Goal: Task Accomplishment & Management: Complete application form

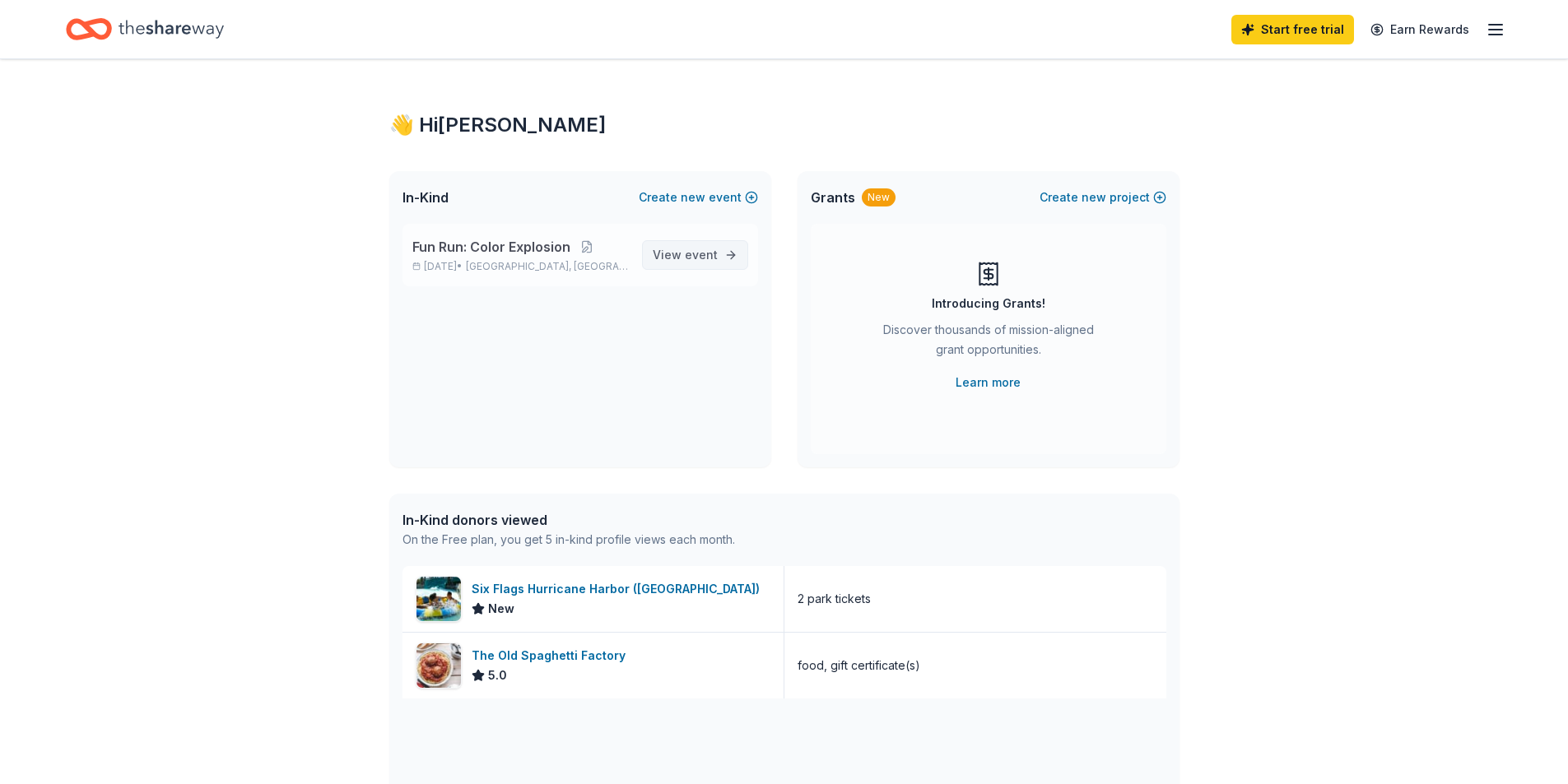
click at [686, 264] on span "View event" at bounding box center [686, 254] width 65 height 20
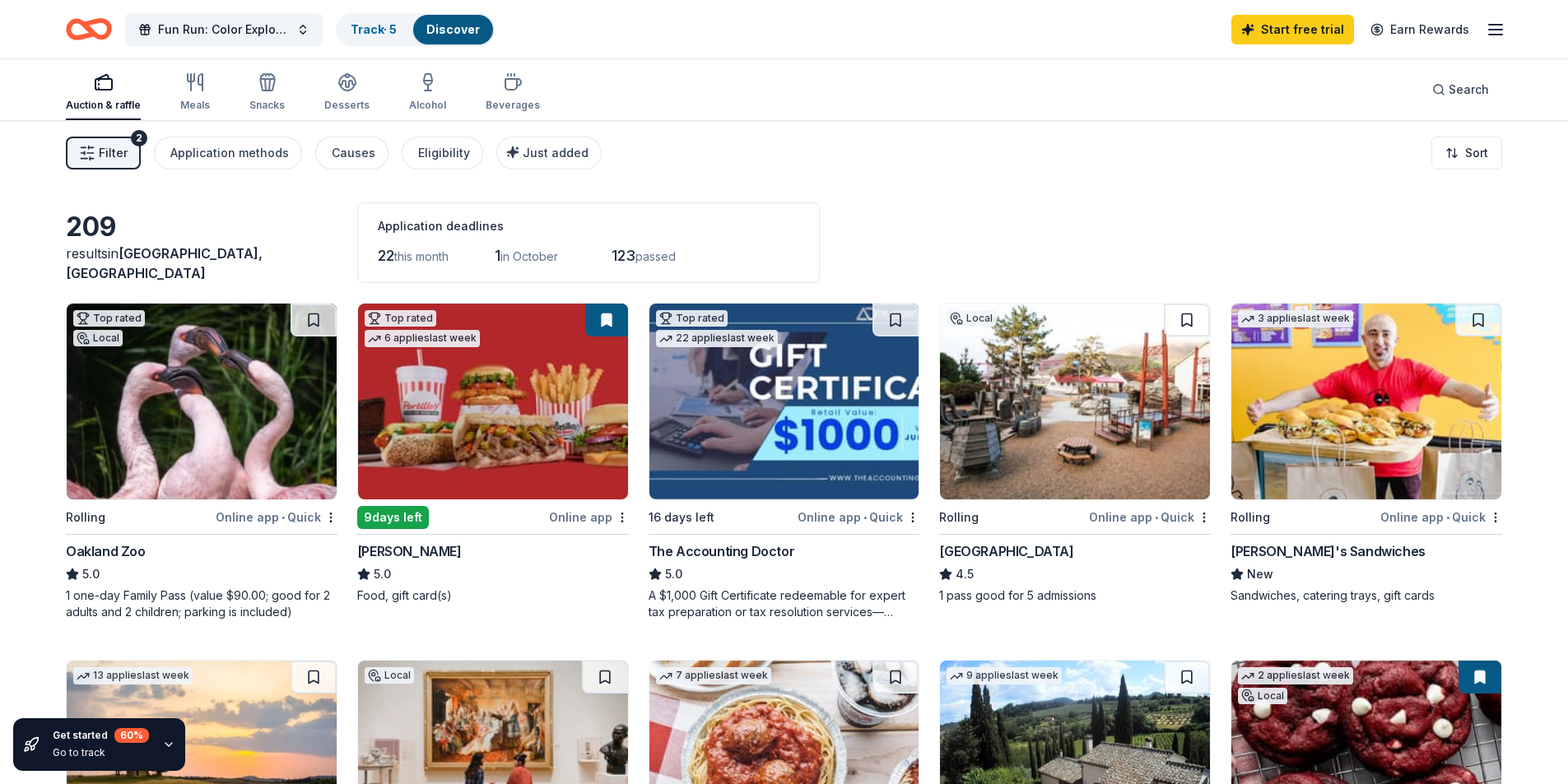
click at [91, 145] on icon "button" at bounding box center [88, 154] width 17 height 17
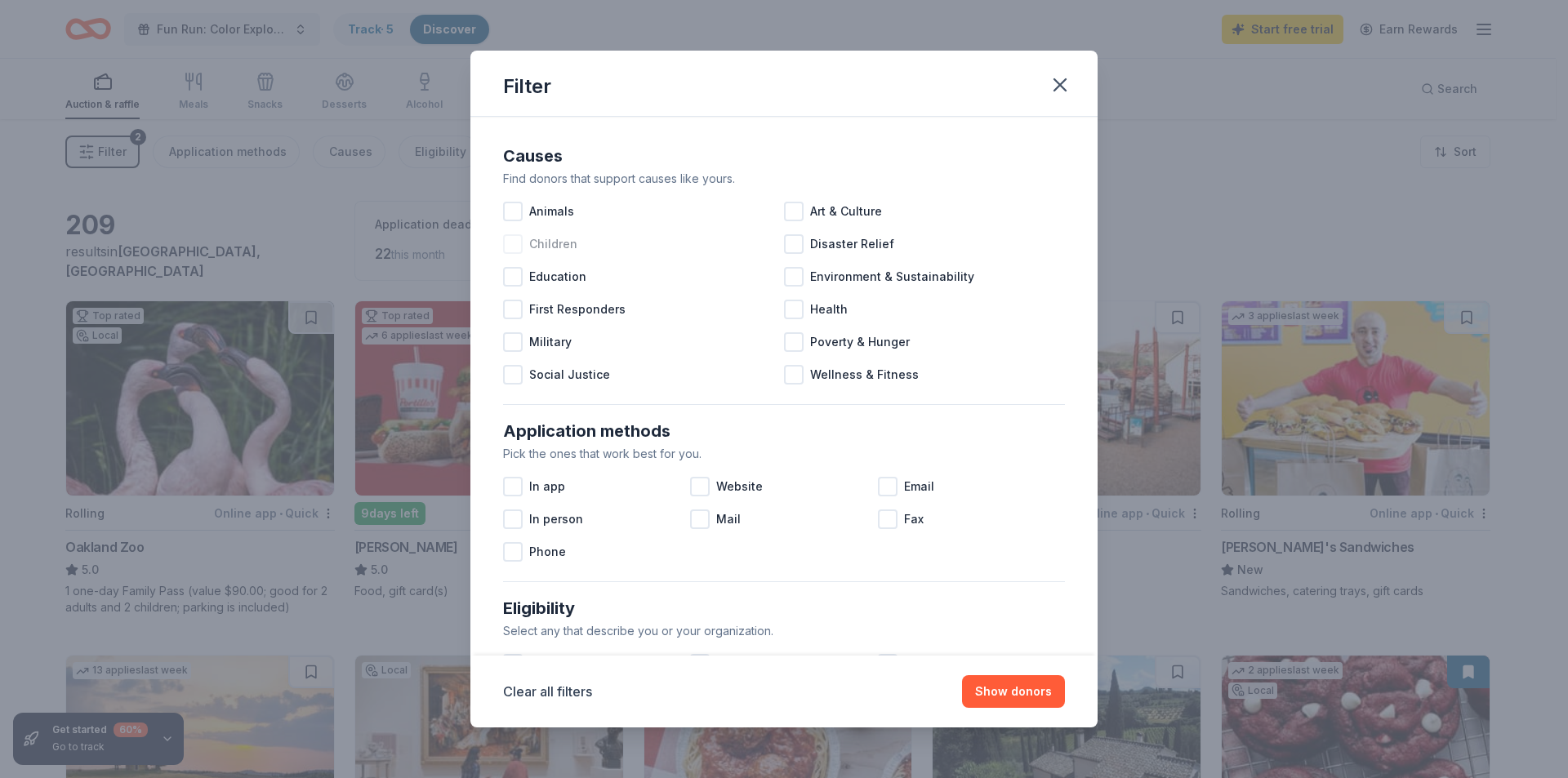
click at [518, 241] on div at bounding box center [512, 244] width 19 height 19
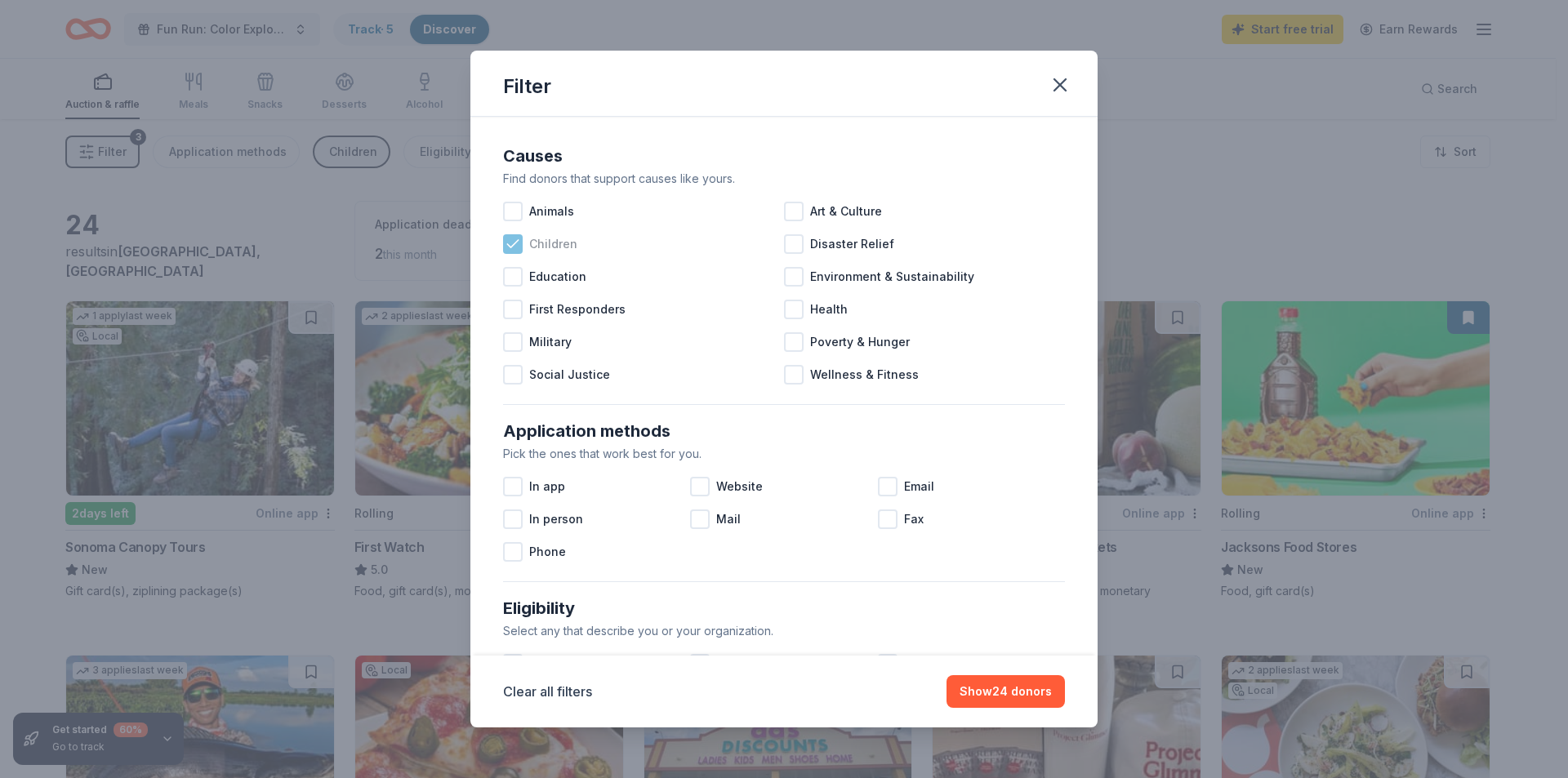
click at [508, 245] on icon at bounding box center [512, 244] width 10 height 7
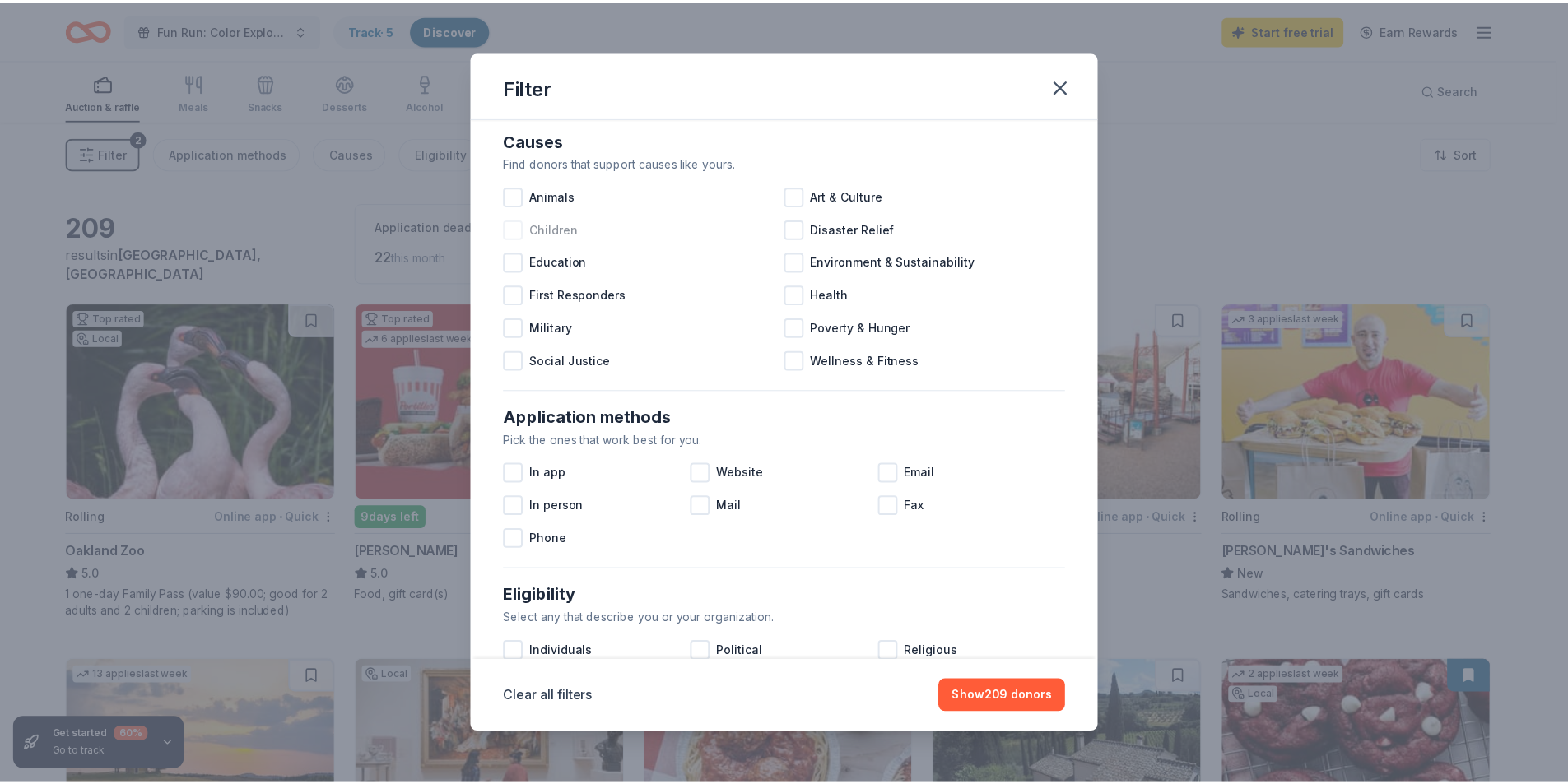
scroll to position [11, 0]
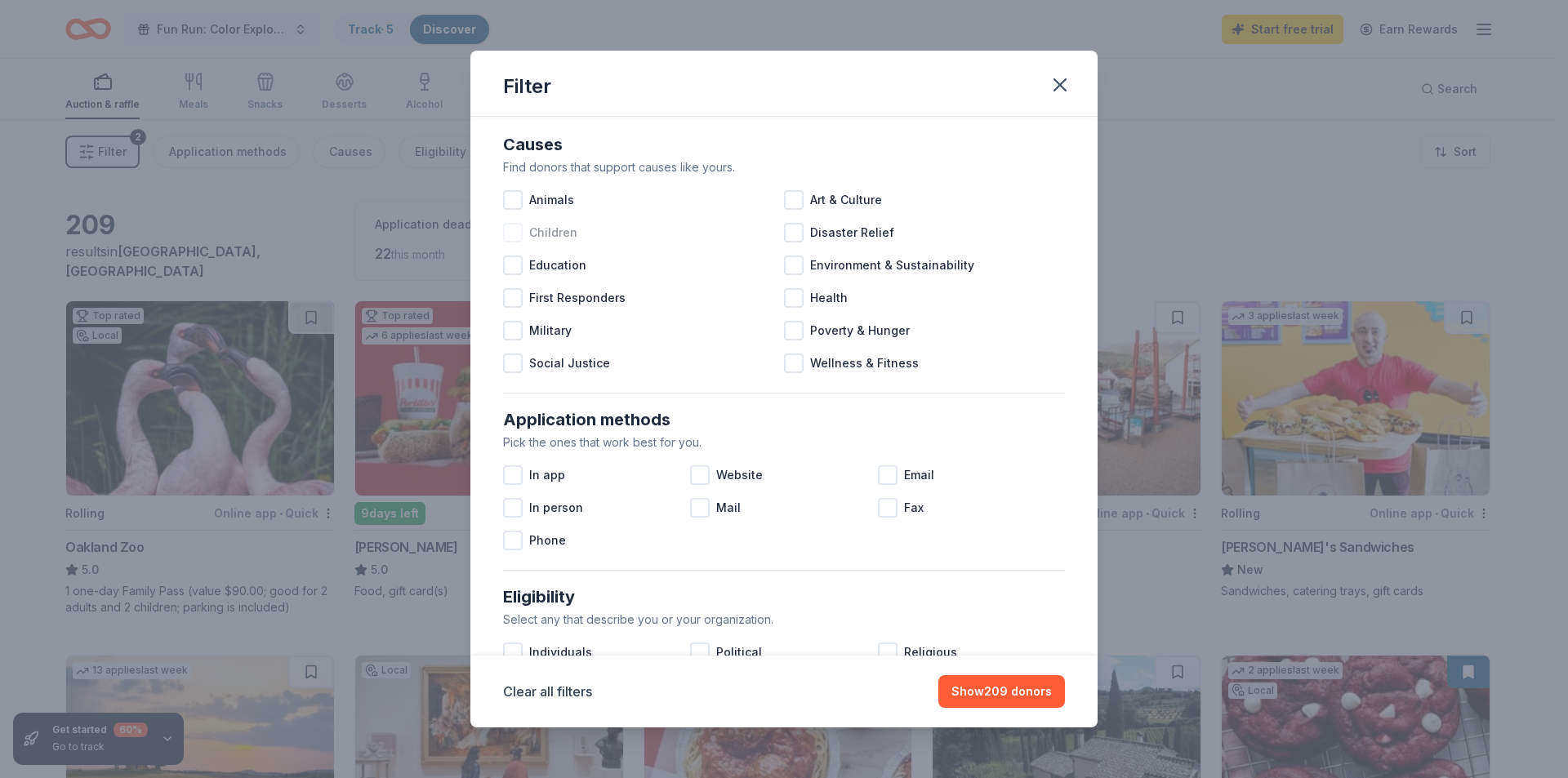
drag, startPoint x: 1098, startPoint y: 267, endPoint x: 1105, endPoint y: 238, distance: 29.8
click at [1105, 238] on div "Filter Causes Find donors that support causes like yours. Animals Art & Culture…" at bounding box center [784, 389] width 1568 height 778
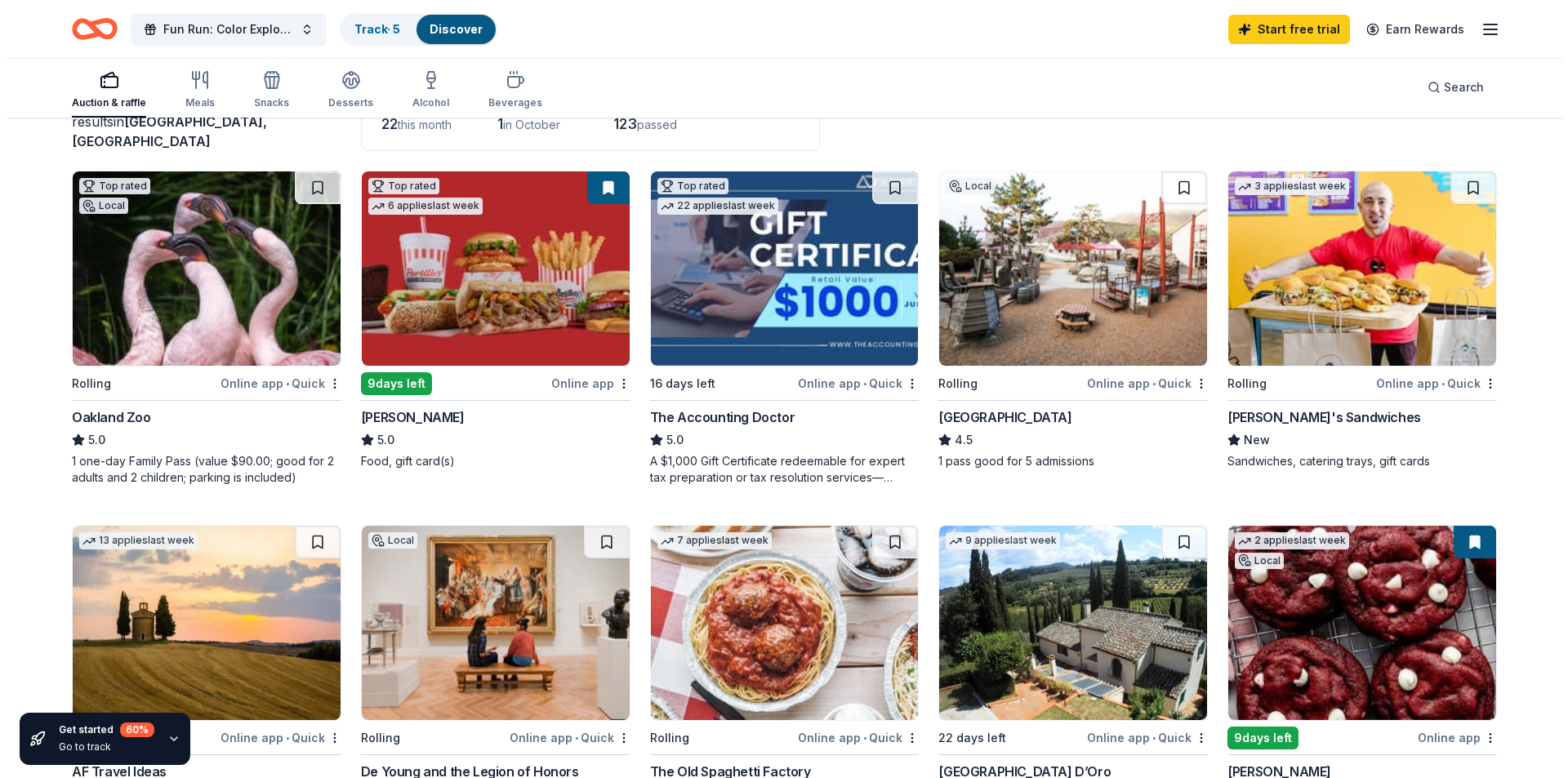
scroll to position [57, 0]
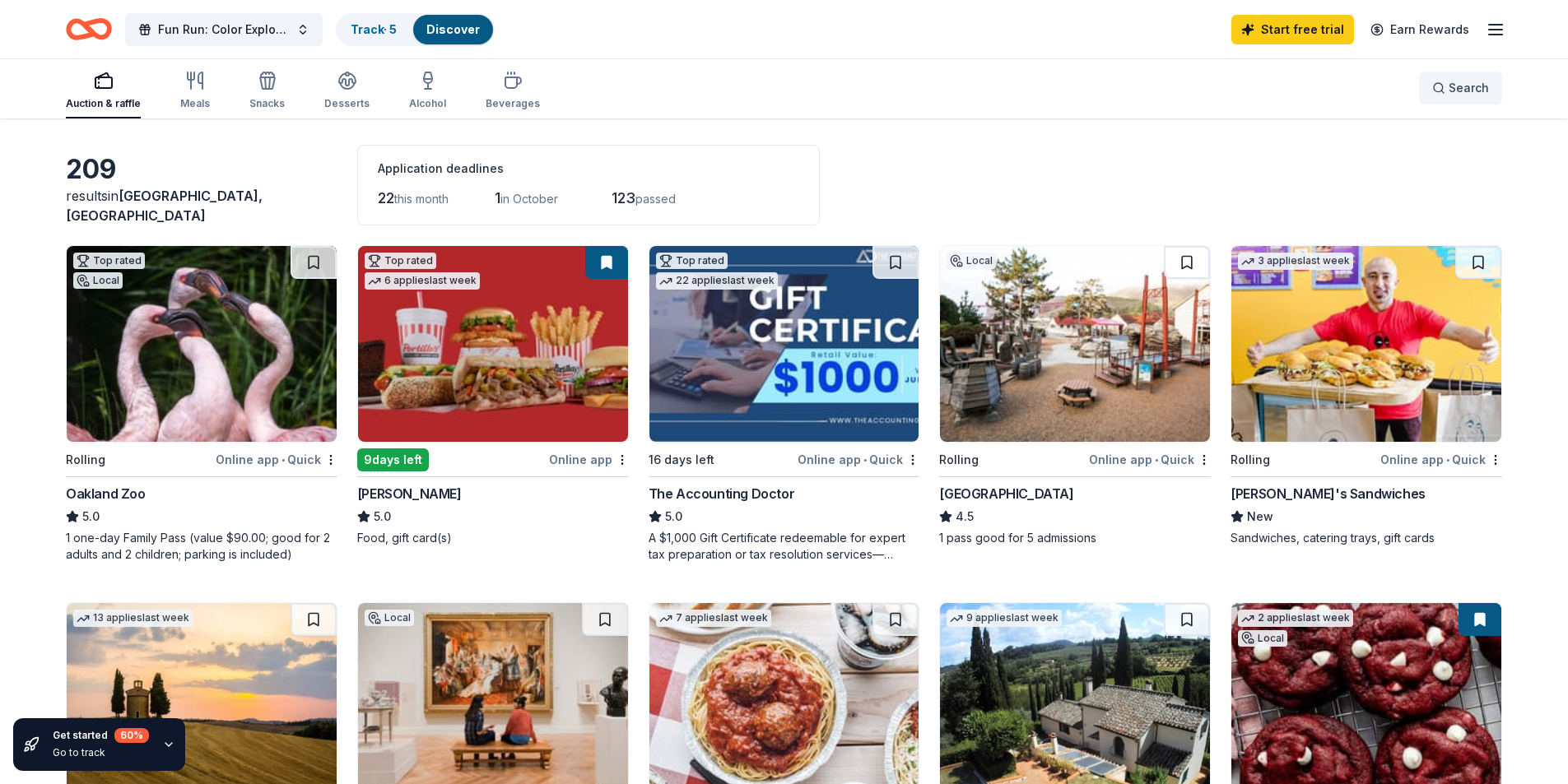
click at [1489, 88] on button "Search" at bounding box center [1460, 88] width 83 height 33
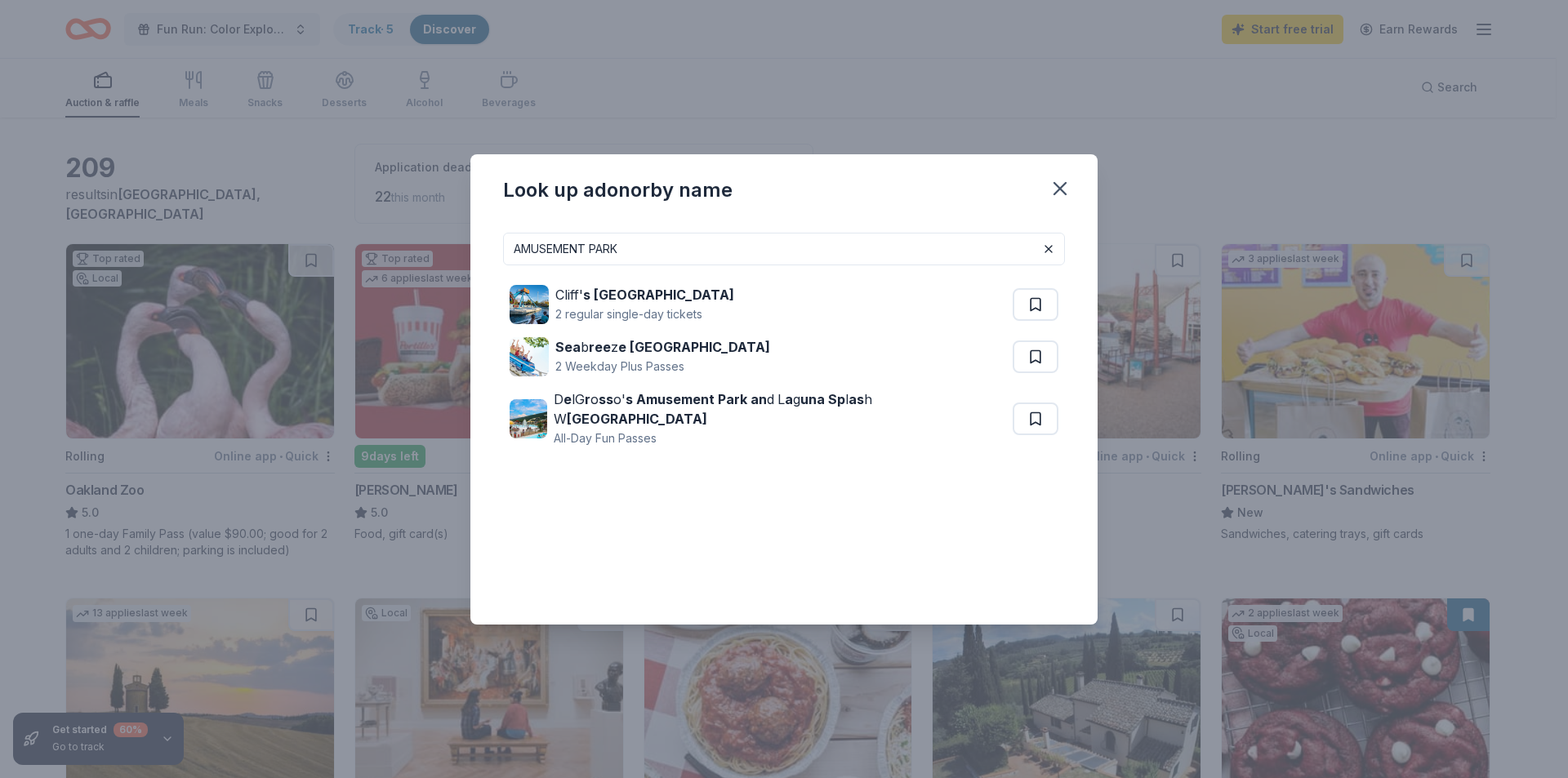
drag, startPoint x: 638, startPoint y: 249, endPoint x: 384, endPoint y: 248, distance: 254.0
click at [384, 248] on div "Look up a donor by name AMUSEMENT PARK Cliff' s Amusement Park 2 regular single…" at bounding box center [784, 389] width 1568 height 778
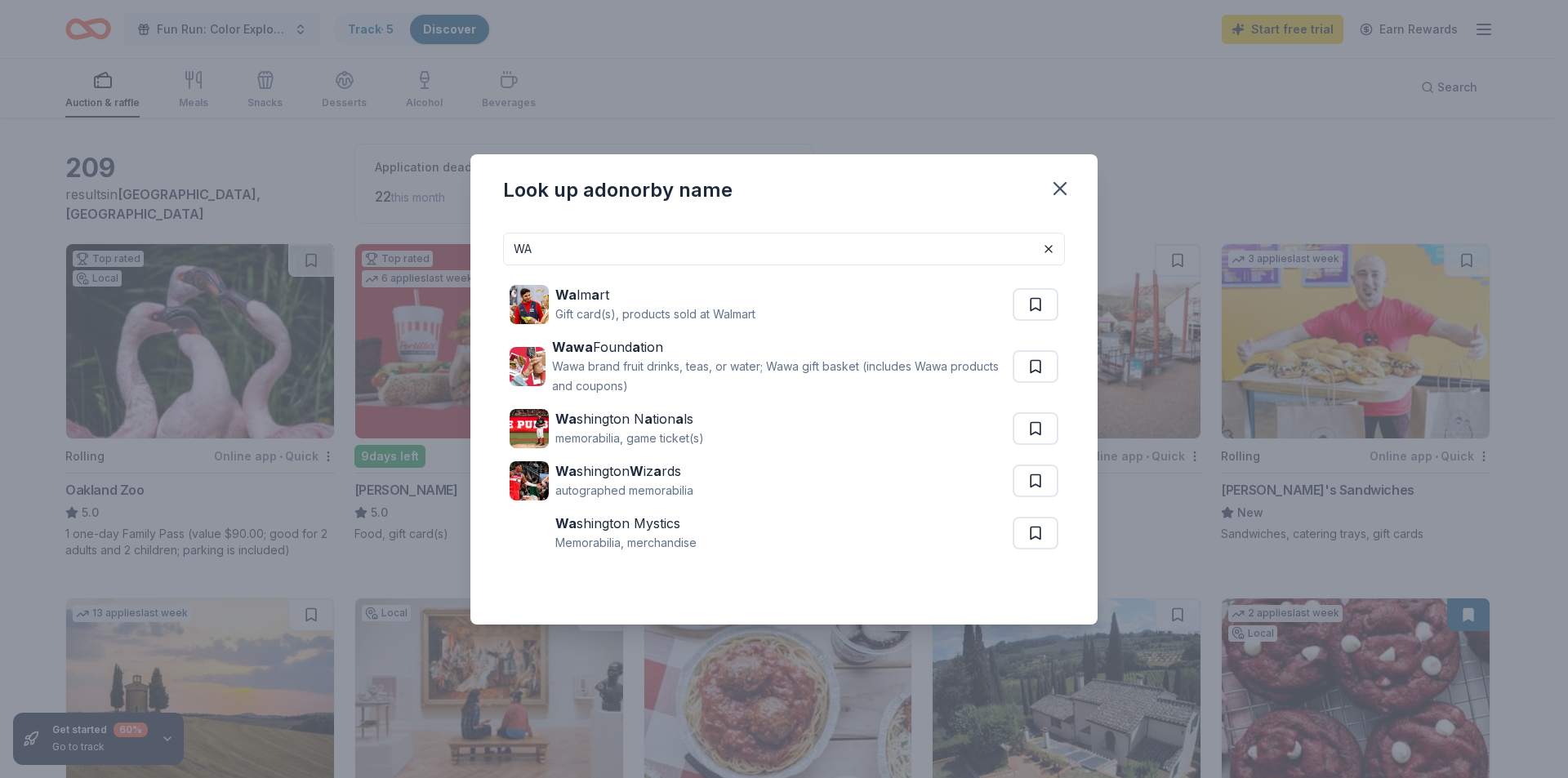
type input "W"
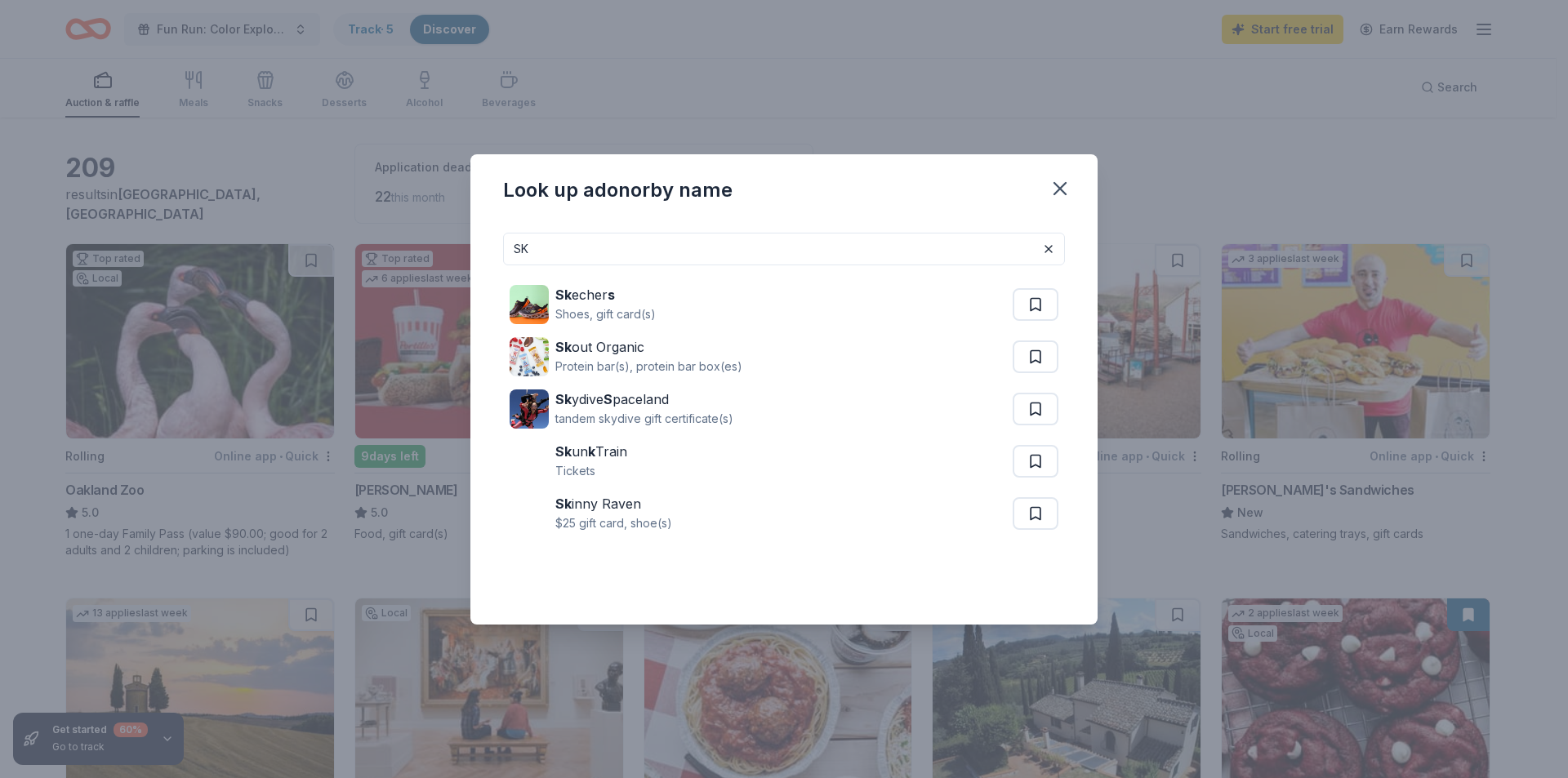
type input "S"
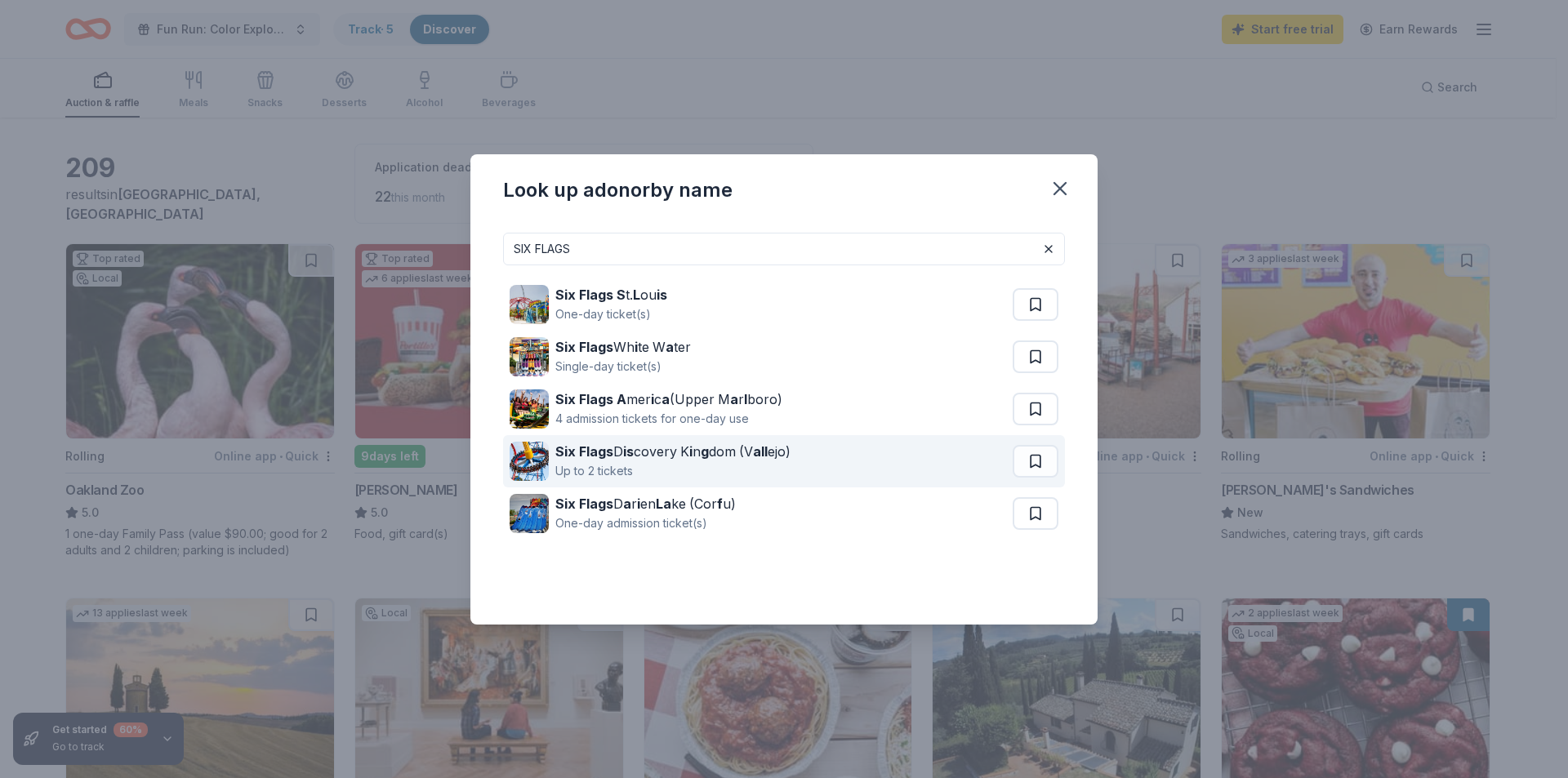
type input "SIX FLAGS"
click at [863, 461] on div "Six Flags D is covery K i n g dom (V all ejo) Up to 2 tickets" at bounding box center [760, 461] width 503 height 53
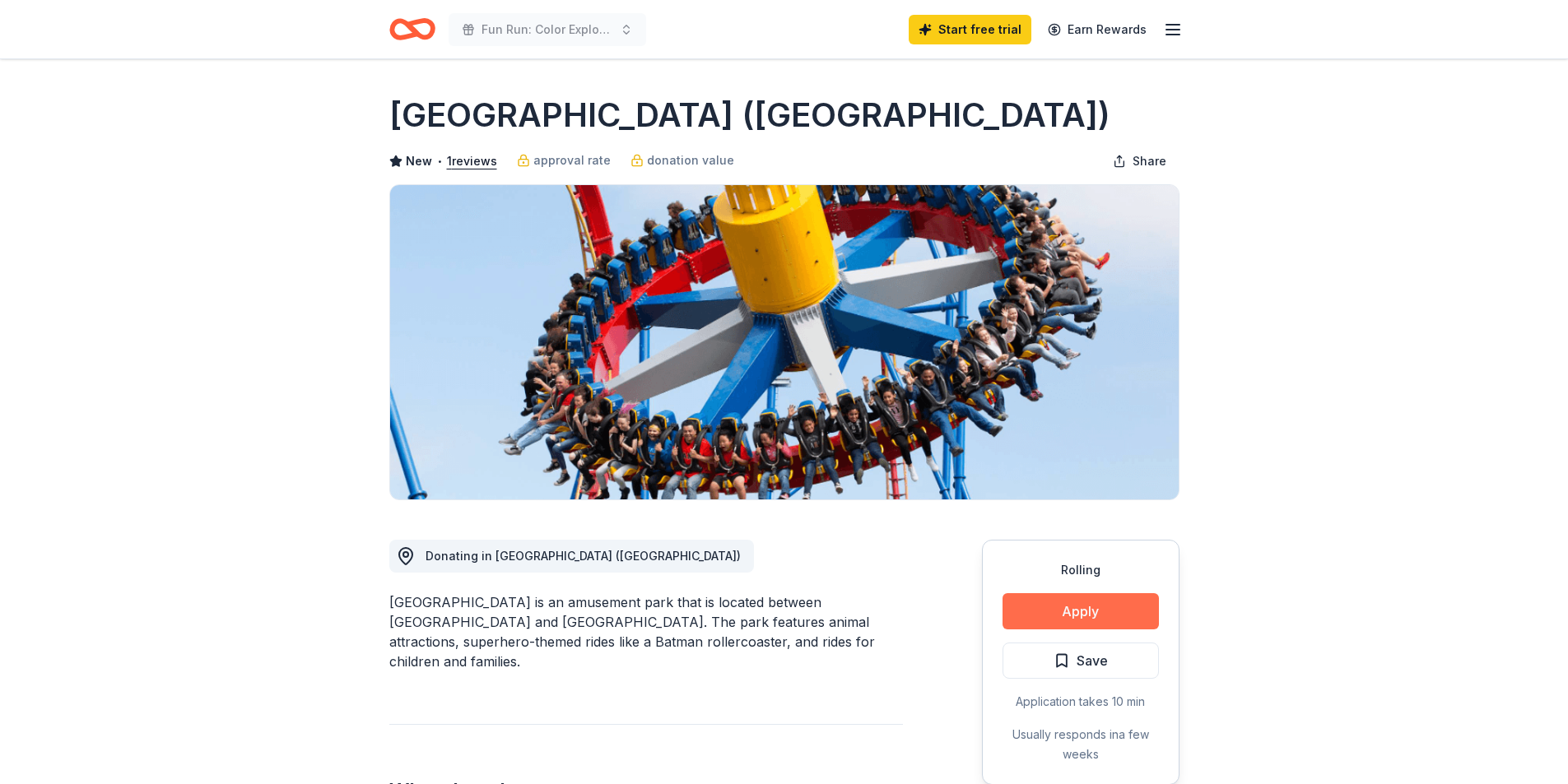
click at [1124, 607] on button "Apply" at bounding box center [1081, 611] width 157 height 36
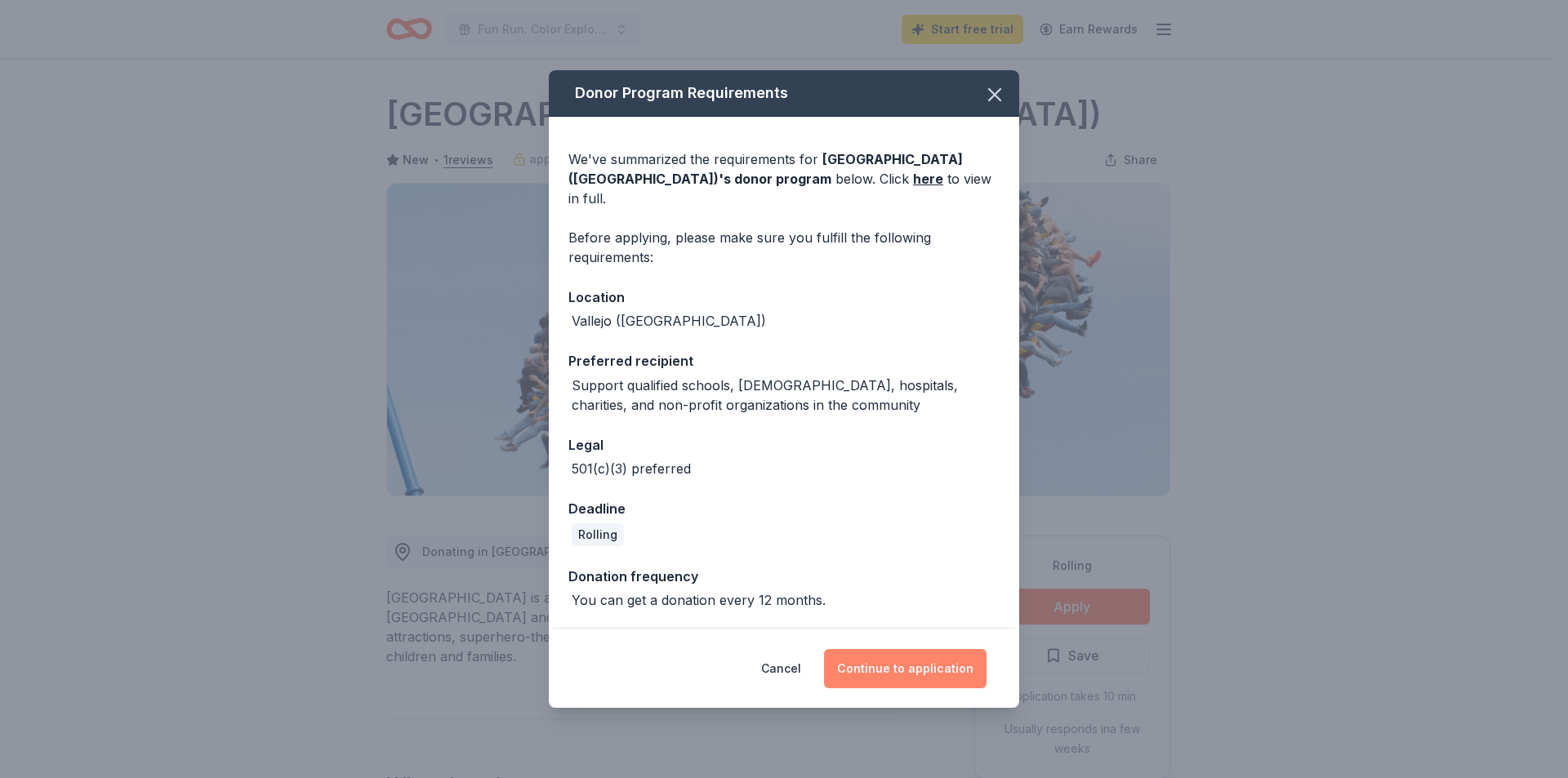
click at [928, 665] on button "Continue to application" at bounding box center [906, 668] width 163 height 39
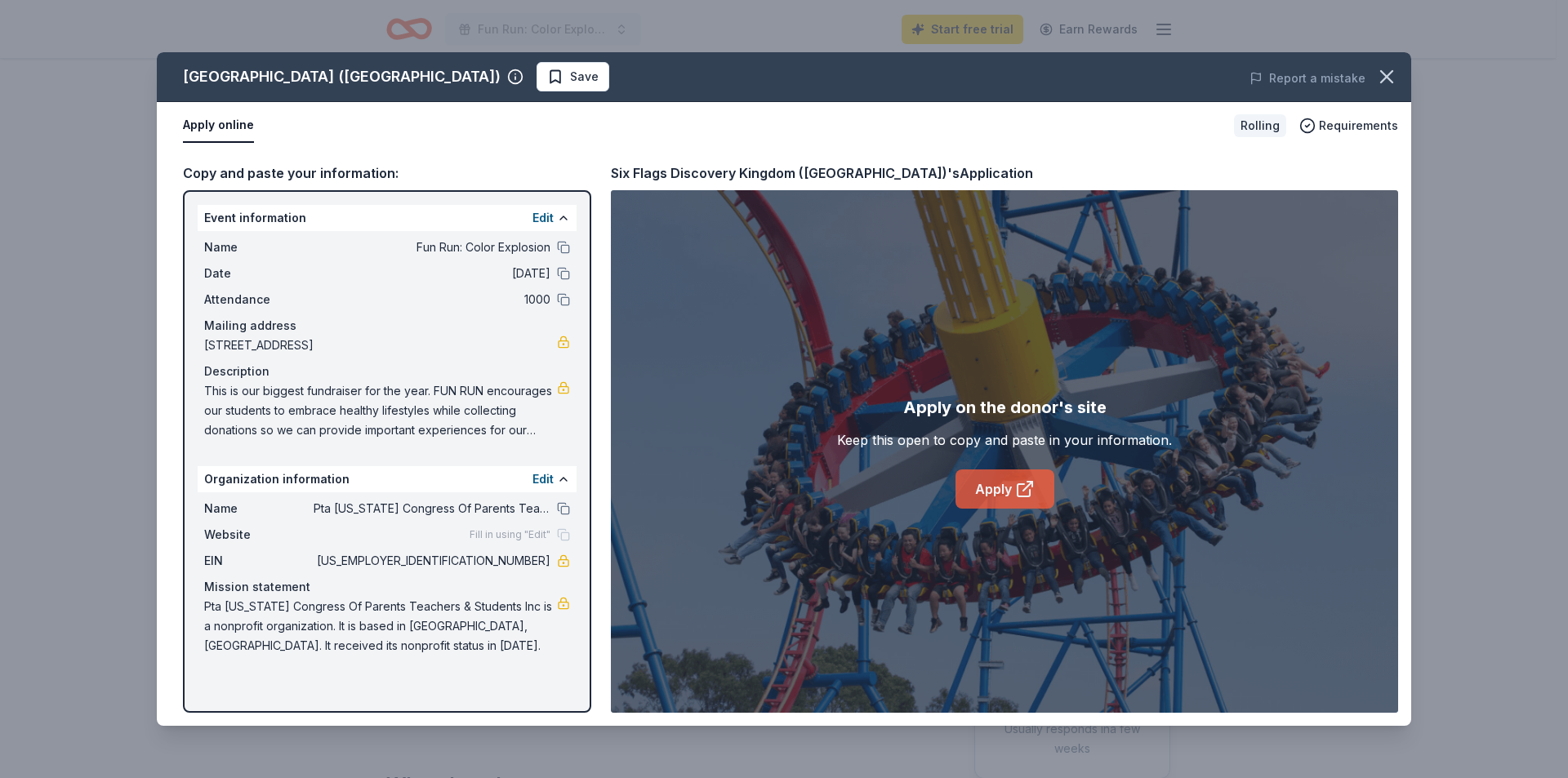
click at [1004, 501] on link "Apply" at bounding box center [1004, 489] width 99 height 39
